Goal: Task Accomplishment & Management: Manage account settings

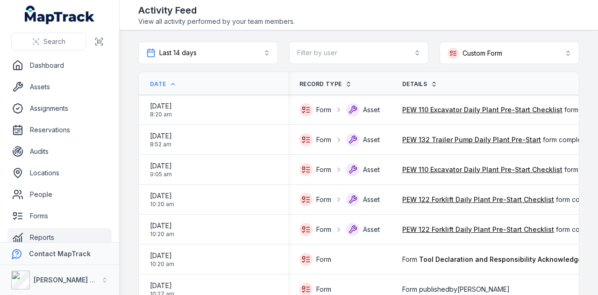
scroll to position [0, 298]
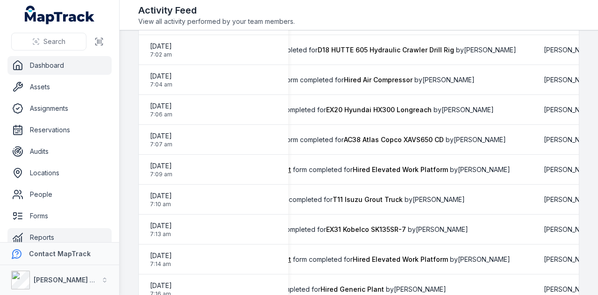
click at [96, 65] on link "Dashboard" at bounding box center [59, 65] width 104 height 19
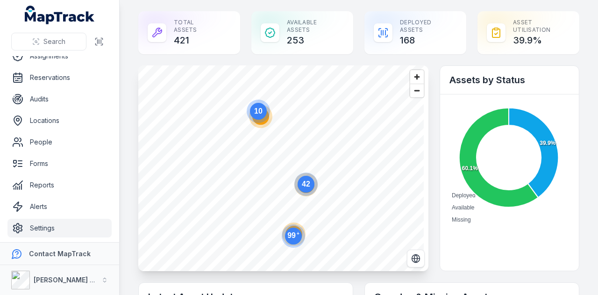
scroll to position [53, 0]
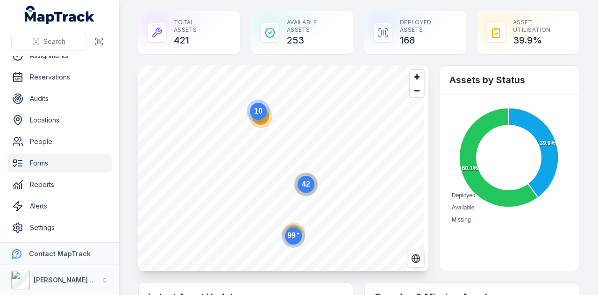
click at [85, 165] on link "Forms" at bounding box center [59, 163] width 104 height 19
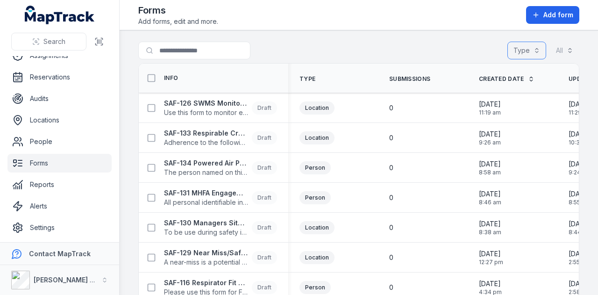
click at [521, 46] on button "Type" at bounding box center [526, 51] width 39 height 18
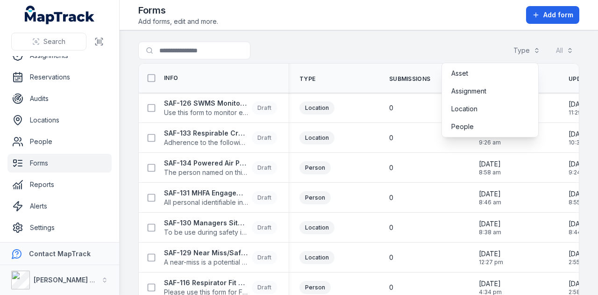
click at [354, 40] on main "Search for forms Type All Info Type Submissions Created Date Updated Date SAF-1…" at bounding box center [359, 162] width 478 height 264
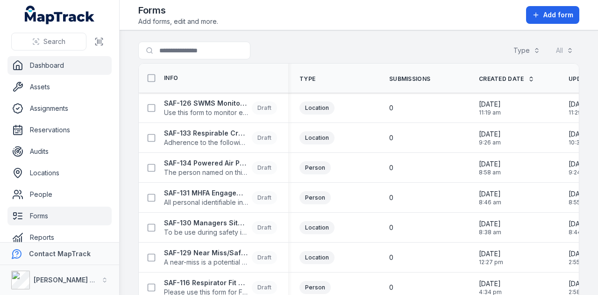
click at [60, 68] on link "Dashboard" at bounding box center [59, 65] width 104 height 19
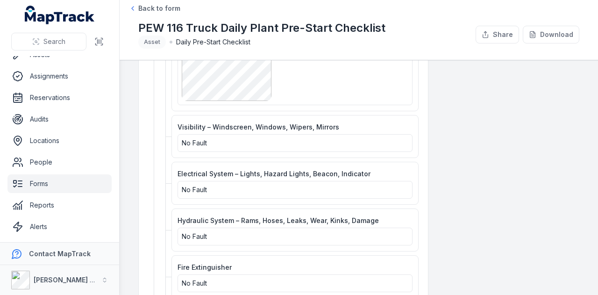
scroll to position [53, 0]
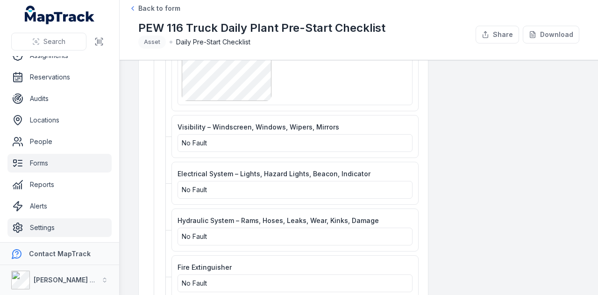
click at [78, 228] on link "Settings" at bounding box center [59, 227] width 104 height 19
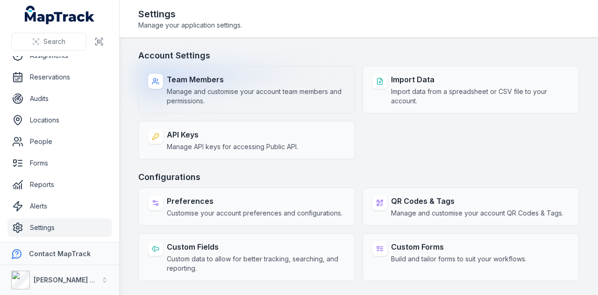
click at [287, 99] on span "Manage and customise your account team members and permissions." at bounding box center [256, 96] width 178 height 19
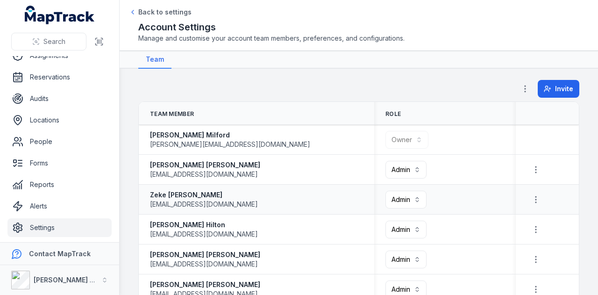
scroll to position [669, 0]
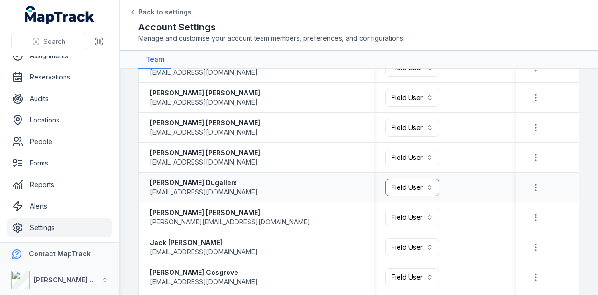
click at [432, 188] on button "Field User ******" at bounding box center [412, 187] width 54 height 18
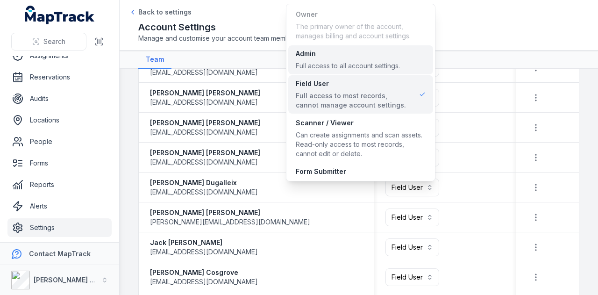
click at [371, 63] on div "Full access to all account settings." at bounding box center [348, 65] width 104 height 9
